Goal: Information Seeking & Learning: Check status

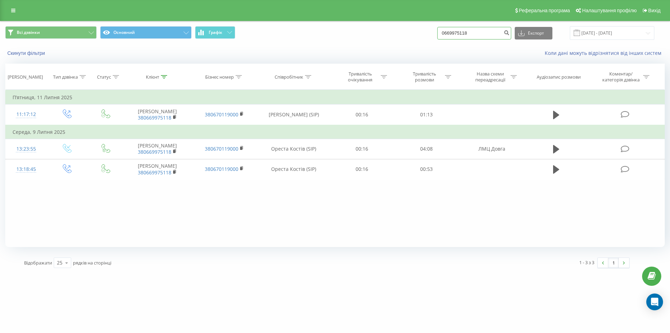
drag, startPoint x: 477, startPoint y: 36, endPoint x: 372, endPoint y: 30, distance: 104.9
click at [390, 27] on div "Всі дзвінки Основний Графік 0669975118 Експорт .csv .xls .xlsx 23.06.2025 - 23.…" at bounding box center [335, 33] width 660 height 14
paste input "73391620"
type input "0673391620"
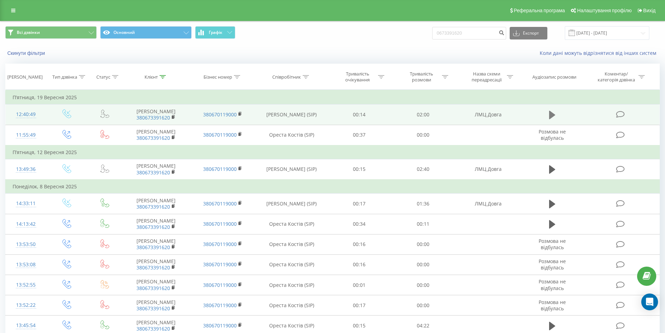
click at [549, 117] on icon at bounding box center [552, 115] width 6 height 10
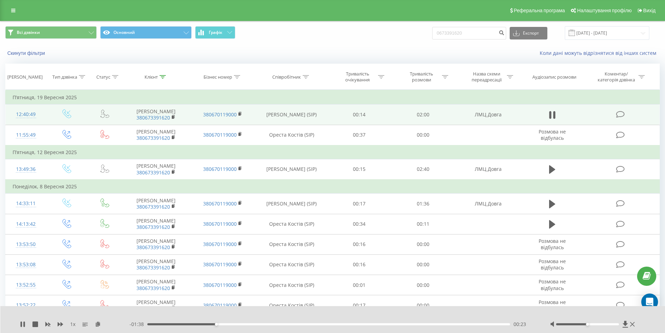
click at [249, 324] on div "00:23" at bounding box center [328, 324] width 363 height 2
click at [316, 323] on div "00:34" at bounding box center [328, 324] width 363 height 2
click at [365, 325] on div "00:57" at bounding box center [328, 324] width 363 height 2
click at [405, 324] on div "01:13" at bounding box center [328, 324] width 363 height 2
click at [433, 324] on div "01:26" at bounding box center [328, 324] width 363 height 2
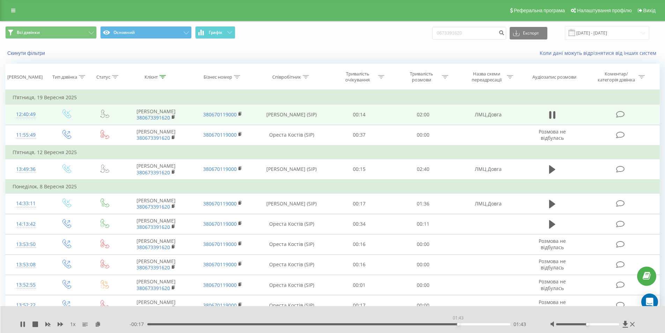
click at [458, 324] on div "01:43" at bounding box center [328, 324] width 363 height 2
click at [477, 324] on div "01:50" at bounding box center [328, 324] width 363 height 2
click at [550, 117] on icon at bounding box center [550, 115] width 2 height 8
drag, startPoint x: 472, startPoint y: 32, endPoint x: 339, endPoint y: 60, distance: 135.8
click at [339, 60] on div "Всі дзвінки Основний Графік 0673391620 Експорт .csv .xls .xlsx 23.06.2025 - 23.…" at bounding box center [332, 41] width 664 height 40
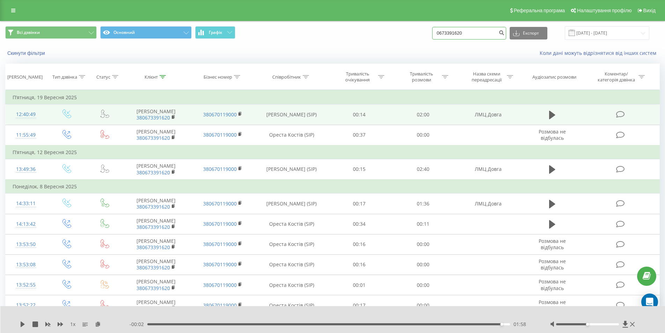
paste input "97 620 8689"
drag, startPoint x: 474, startPoint y: 29, endPoint x: 366, endPoint y: 37, distance: 108.9
click at [367, 37] on div "Всі дзвінки Основний Графік 0 97 620 8689 Експорт .csv .xls .xlsx 23.06.2025 - …" at bounding box center [332, 33] width 655 height 14
paste input "489 1638"
type input "0 97 489 1638"
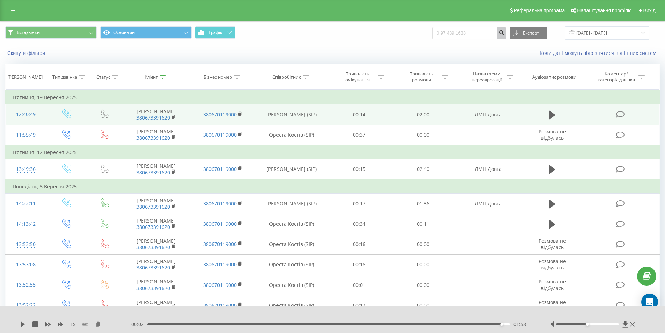
click at [504, 32] on icon "submit" at bounding box center [502, 32] width 6 height 4
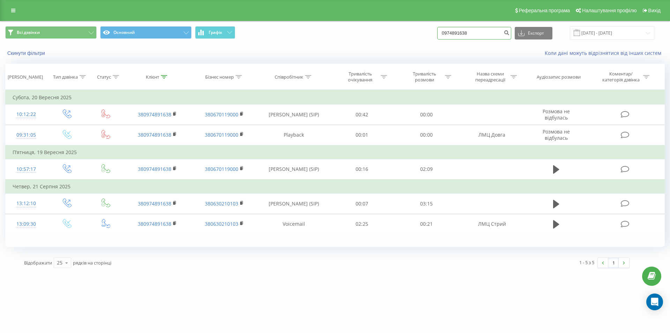
drag, startPoint x: 447, startPoint y: 36, endPoint x: 370, endPoint y: 43, distance: 76.8
click at [370, 42] on div "Всі дзвінки Основний Графік 0974891638 Експорт .csv .xls .xlsx [DATE] - [DATE]" at bounding box center [335, 32] width 670 height 23
paste input "48579777005"
type input "48579777005"
click at [510, 32] on icon "submit" at bounding box center [507, 32] width 6 height 4
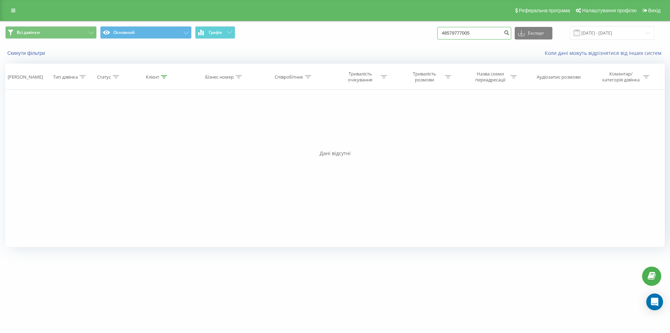
drag, startPoint x: 443, startPoint y: 38, endPoint x: 359, endPoint y: 38, distance: 83.4
click at [359, 38] on div "Всі дзвінки Основний Графік 48579777005 Експорт .csv .xls .xlsx 23.06.2025 - 23…" at bounding box center [335, 33] width 660 height 14
